Goal: Transaction & Acquisition: Purchase product/service

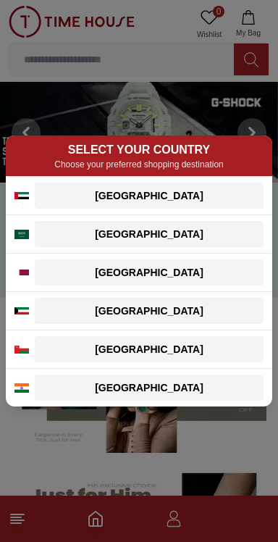
click at [60, 50] on div "SELECT YOUR COUNTRY Choose your preferred shopping destination [GEOGRAPHIC_DATA…" at bounding box center [139, 271] width 278 height 542
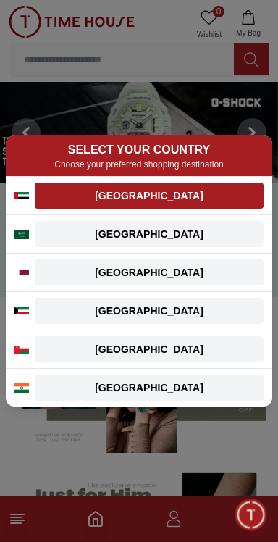
click at [129, 197] on div "[GEOGRAPHIC_DATA]" at bounding box center [148, 195] width 211 height 14
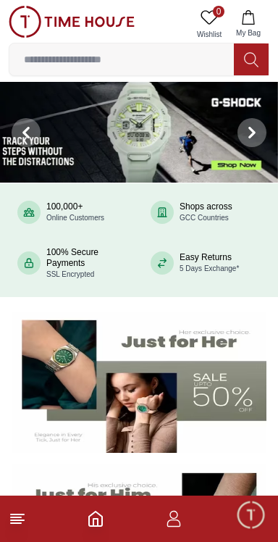
click at [70, 64] on input at bounding box center [121, 59] width 224 height 29
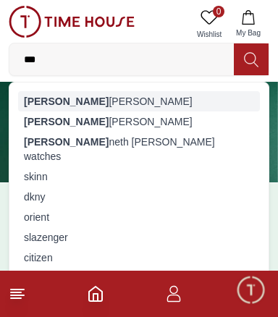
type input "***"
click at [55, 96] on div "[PERSON_NAME] [PERSON_NAME]" at bounding box center [139, 101] width 242 height 20
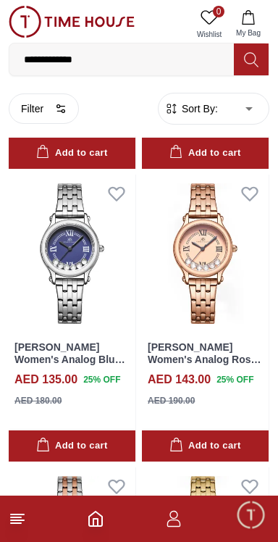
scroll to position [1175, 0]
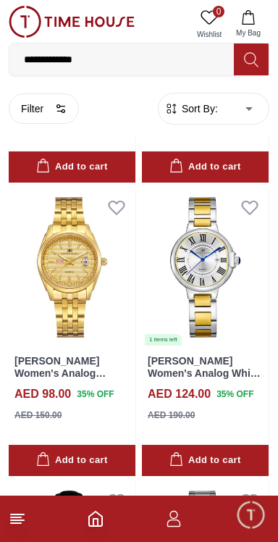
scroll to position [4672, 0]
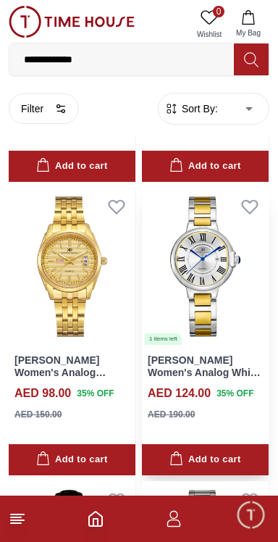
click at [233, 314] on img at bounding box center [205, 267] width 127 height 158
